Goal: Entertainment & Leisure: Consume media (video, audio)

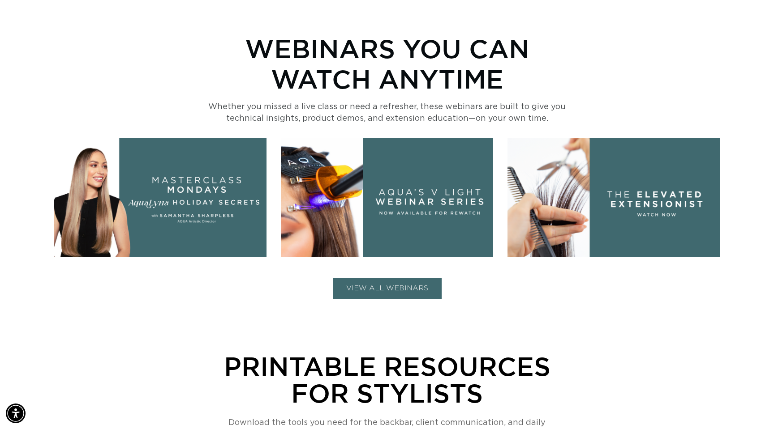
scroll to position [379, 0]
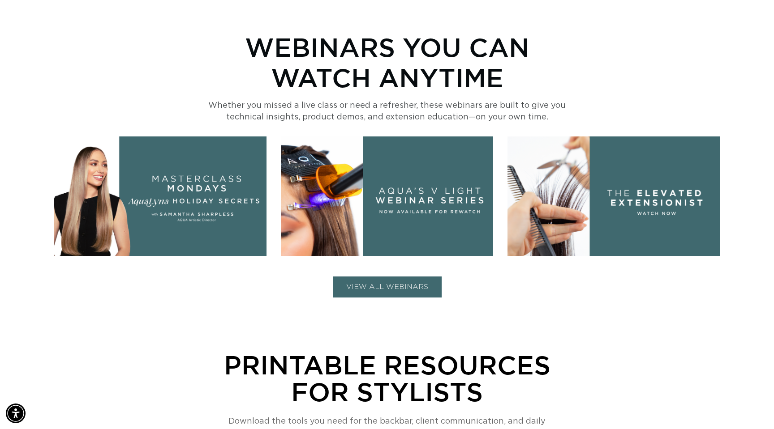
click at [366, 285] on button "VIEW ALL WEBINARS" at bounding box center [387, 287] width 109 height 21
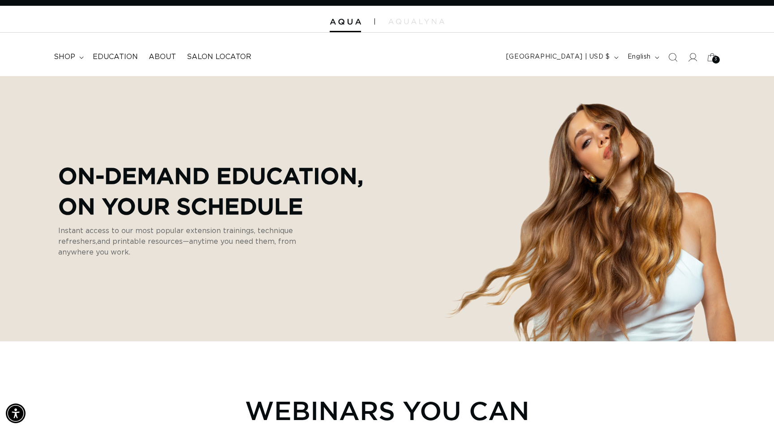
scroll to position [0, 0]
